Goal: Task Accomplishment & Management: Use online tool/utility

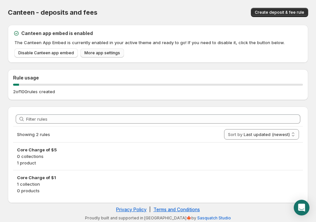
click at [88, 52] on span "More app settings" at bounding box center [102, 52] width 36 height 5
click at [101, 19] on div "Canteen - deposits and fees. This page is ready Canteen - deposits and fees Cre…" at bounding box center [158, 12] width 301 height 25
click at [29, 13] on span "Canteen - deposits and fees" at bounding box center [53, 13] width 90 height 8
copy span "Canteen"
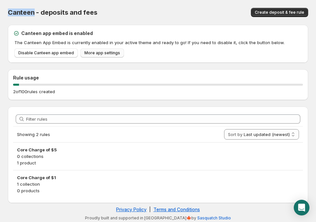
click at [100, 52] on span "More app settings" at bounding box center [102, 52] width 36 height 5
click at [255, 13] on button "Create deposit & fee rule" at bounding box center [279, 12] width 57 height 9
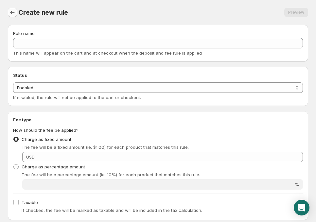
click at [14, 10] on icon "Settings" at bounding box center [12, 12] width 7 height 7
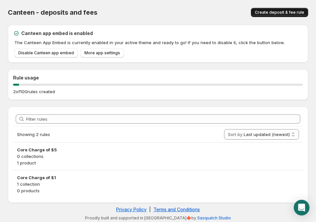
click at [258, 8] on button "Create deposit & fee rule" at bounding box center [279, 12] width 57 height 9
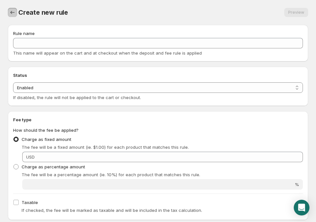
click at [16, 14] on button "Settings" at bounding box center [12, 12] width 9 height 9
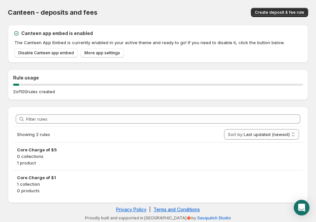
scroll to position [2, 0]
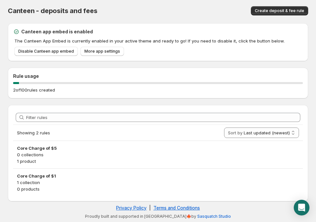
click at [180, 2] on div "Canteen - deposits and fees. This page is ready Canteen - deposits and fees Cre…" at bounding box center [158, 10] width 301 height 25
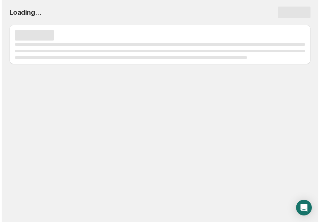
scroll to position [0, 0]
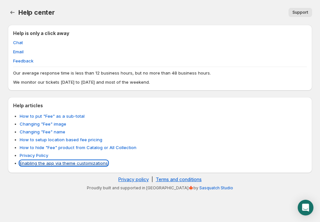
click at [40, 163] on link "Enabling the app via theme customizations" at bounding box center [64, 163] width 88 height 5
